Goal: Information Seeking & Learning: Learn about a topic

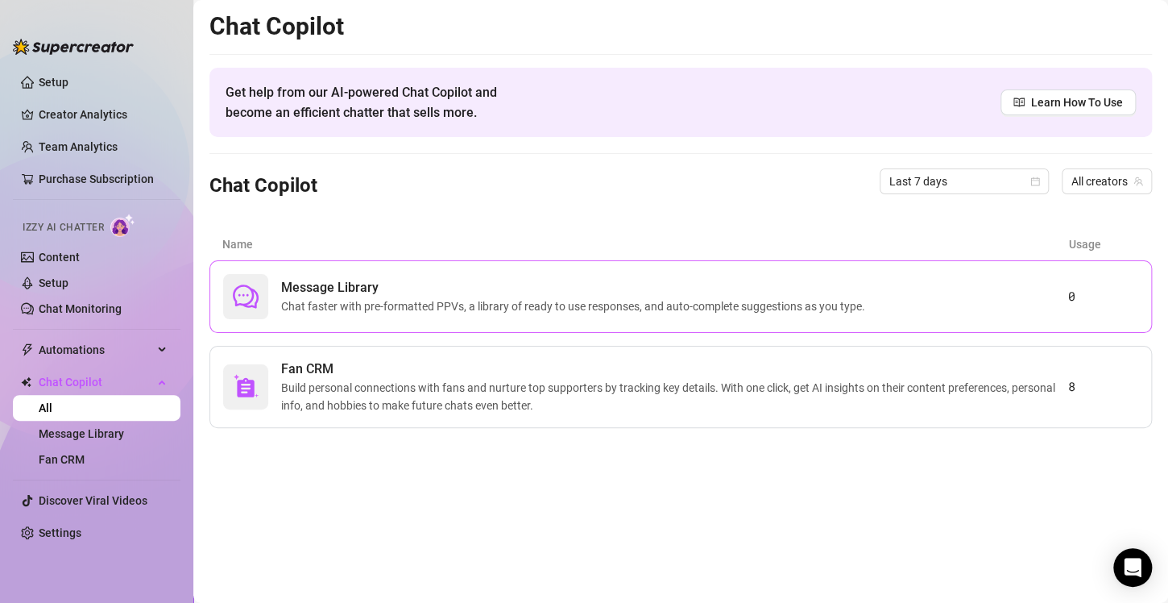
click at [338, 297] on span "Chat faster with pre-formatted PPVs, a library of ready to use responses, and a…" at bounding box center [576, 306] width 591 height 18
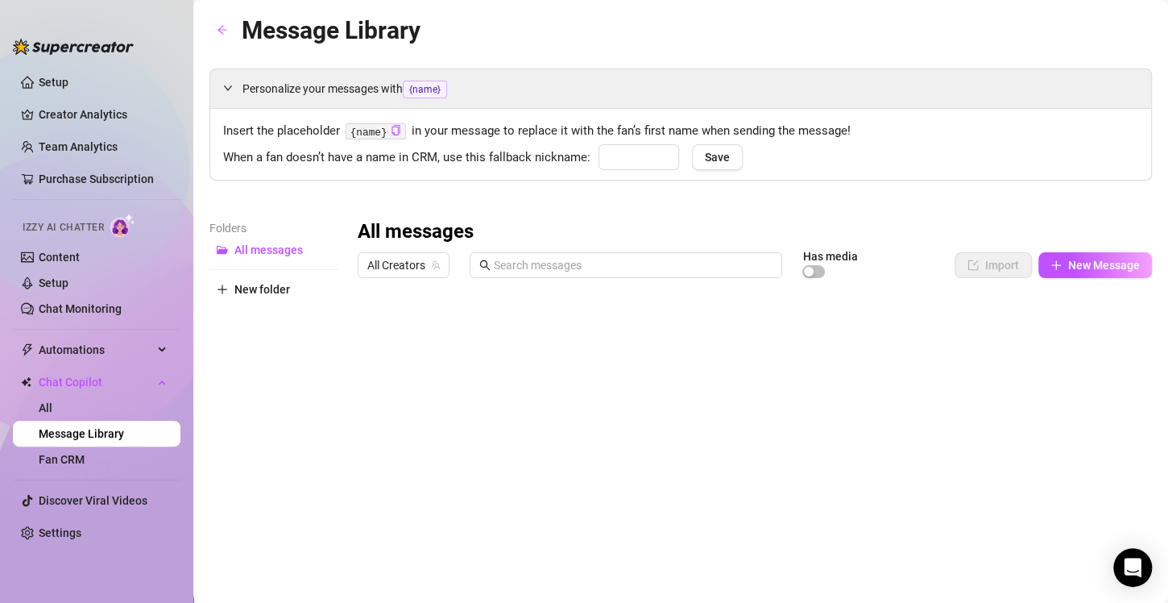
type input "babe"
click at [1051, 267] on button "New Message" at bounding box center [1095, 265] width 114 height 26
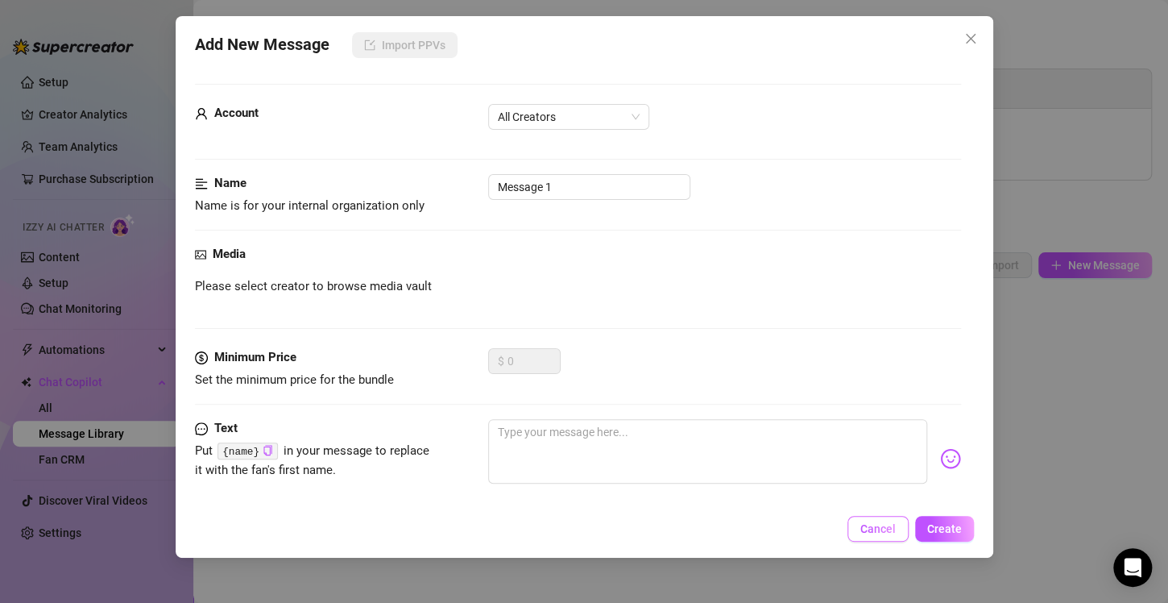
click at [882, 527] on span "Cancel" at bounding box center [877, 528] width 35 height 13
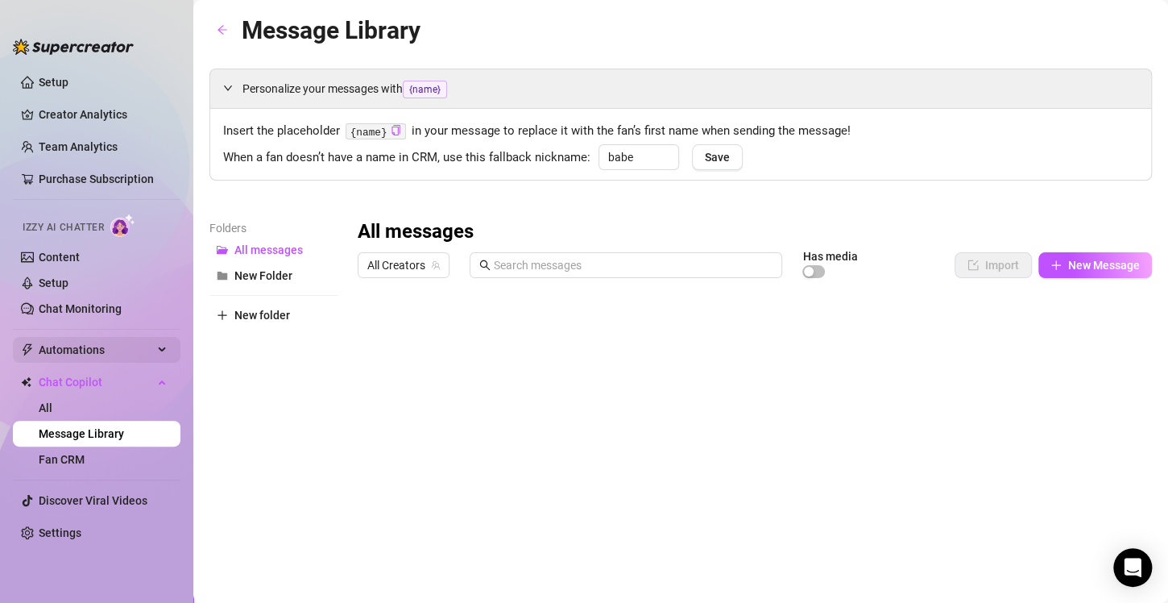
click at [155, 350] on div "Automations" at bounding box center [97, 350] width 168 height 26
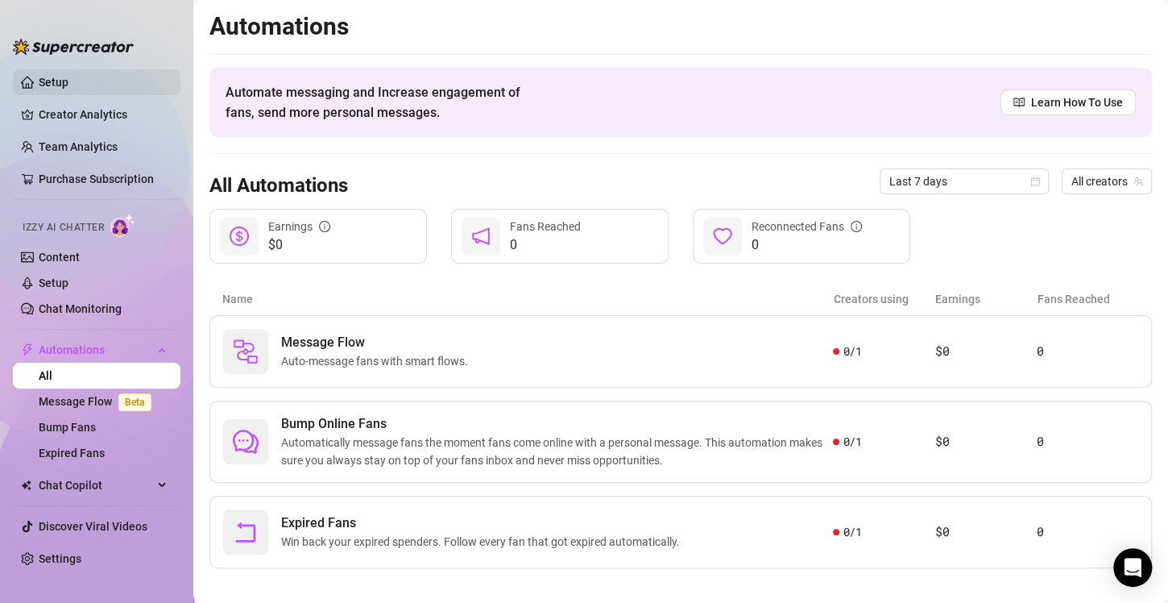
click at [68, 77] on link "Setup" at bounding box center [54, 82] width 30 height 13
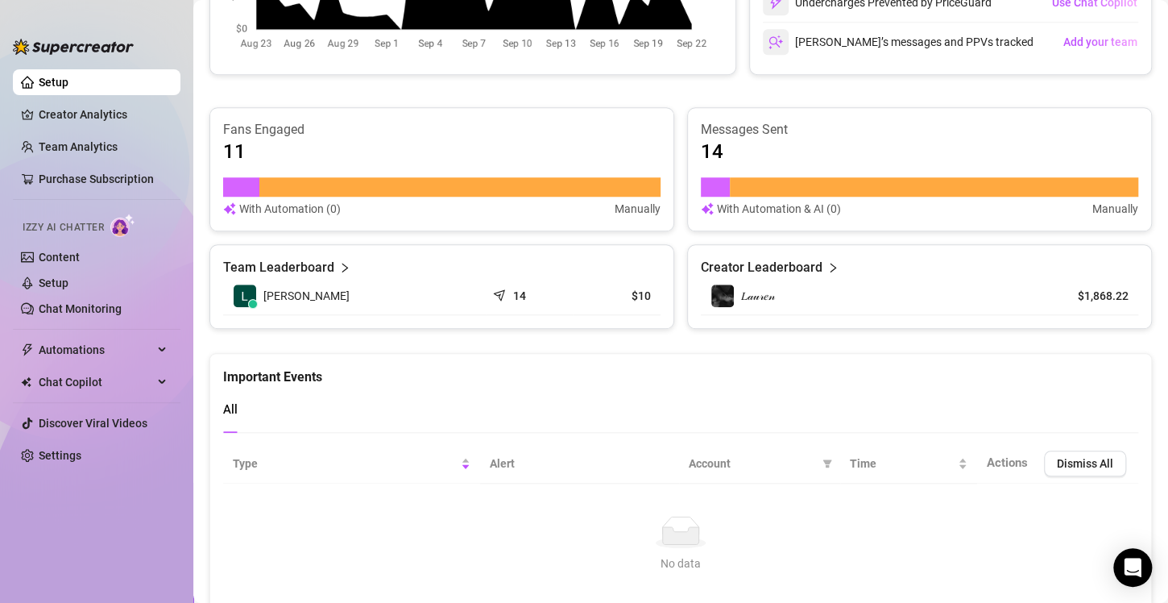
scroll to position [603, 0]
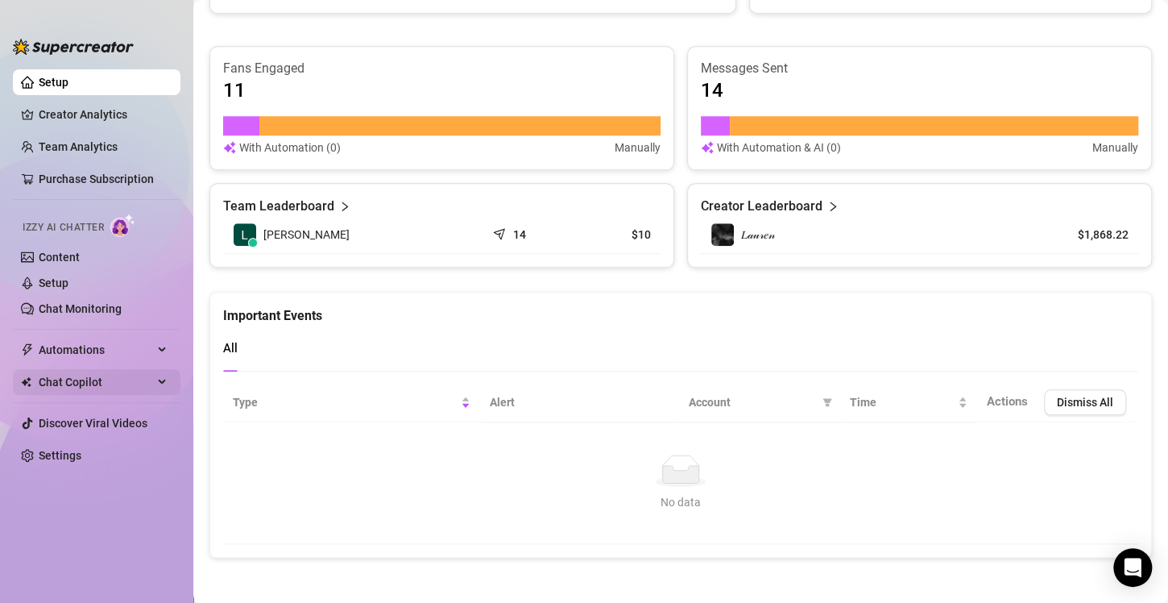
click at [77, 380] on span "Chat Copilot" at bounding box center [96, 382] width 114 height 26
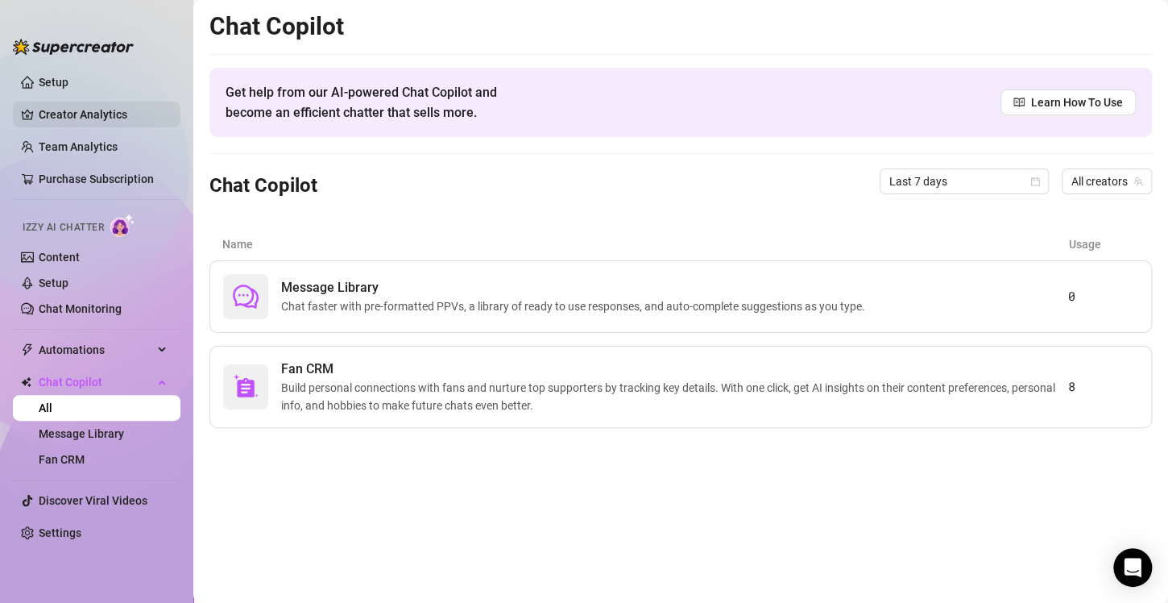
click at [76, 113] on link "Creator Analytics" at bounding box center [103, 115] width 129 height 26
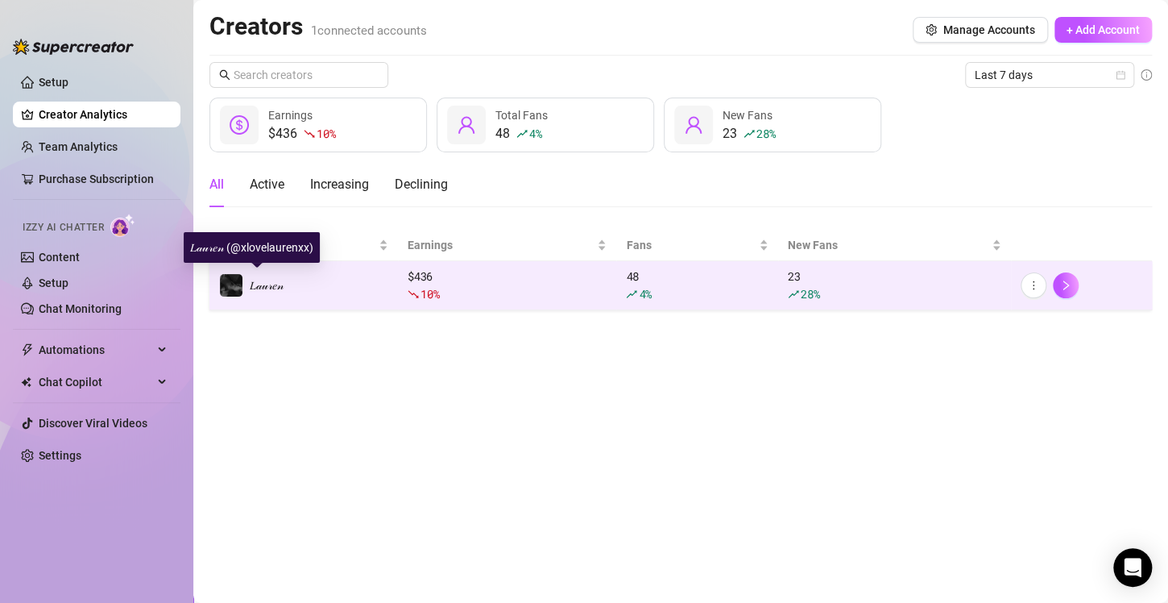
click at [267, 276] on div "𝐿𝒶𝓊𝓇𝑒𝓃" at bounding box center [267, 285] width 34 height 18
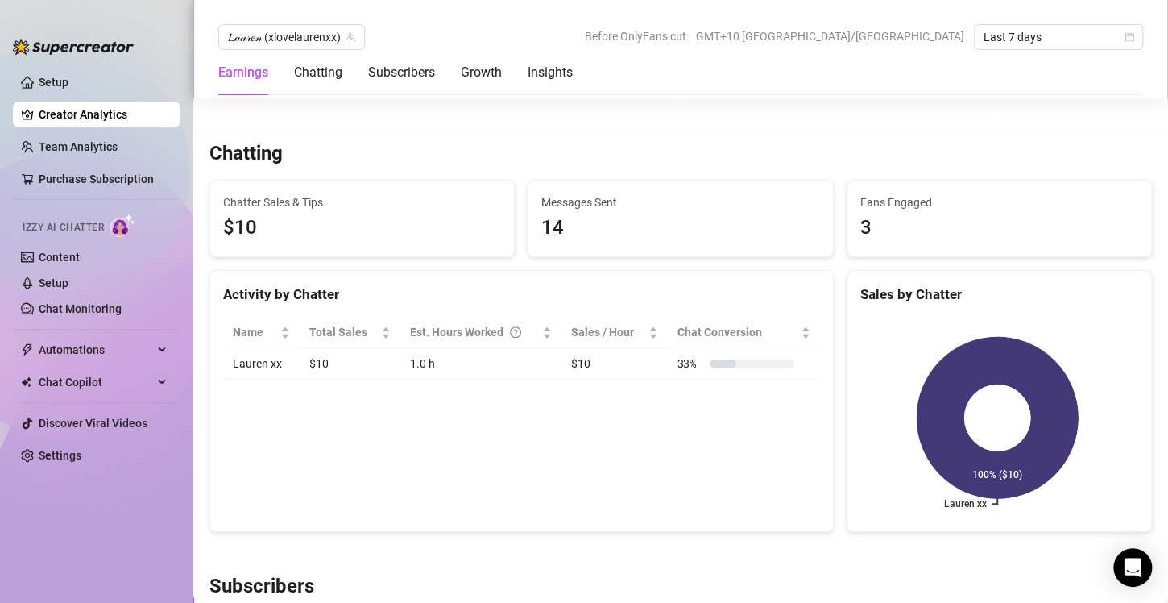
scroll to position [506, 0]
click at [289, 68] on div "Earnings Chatting Subscribers Growth Insights" at bounding box center [395, 72] width 354 height 45
click at [299, 72] on div "Chatting" at bounding box center [318, 72] width 48 height 19
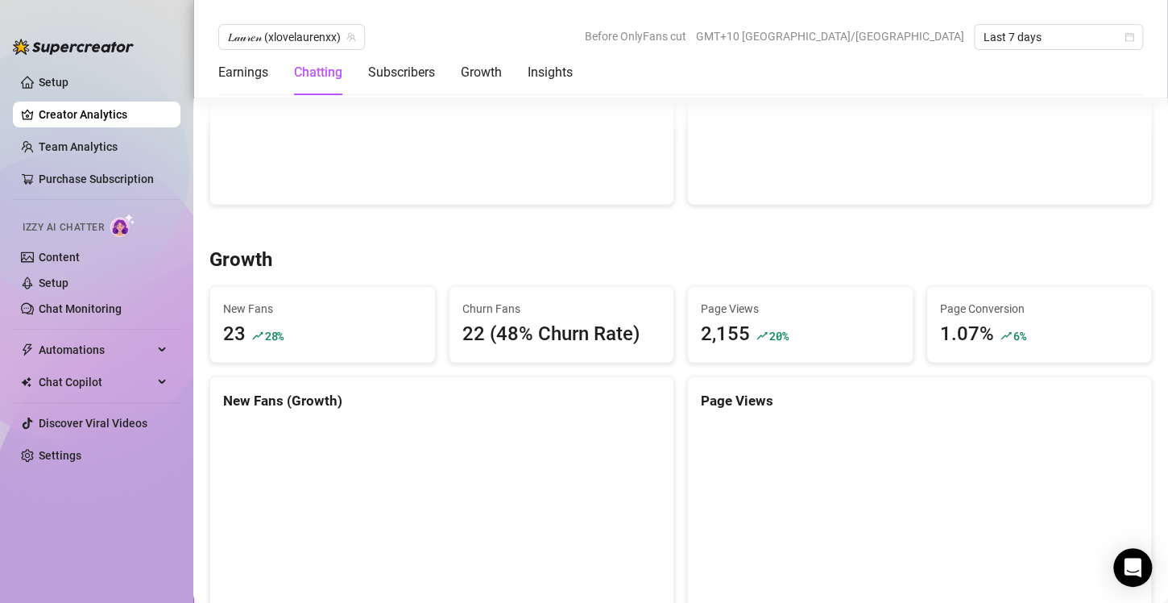
scroll to position [1225, 0]
